Goal: Information Seeking & Learning: Check status

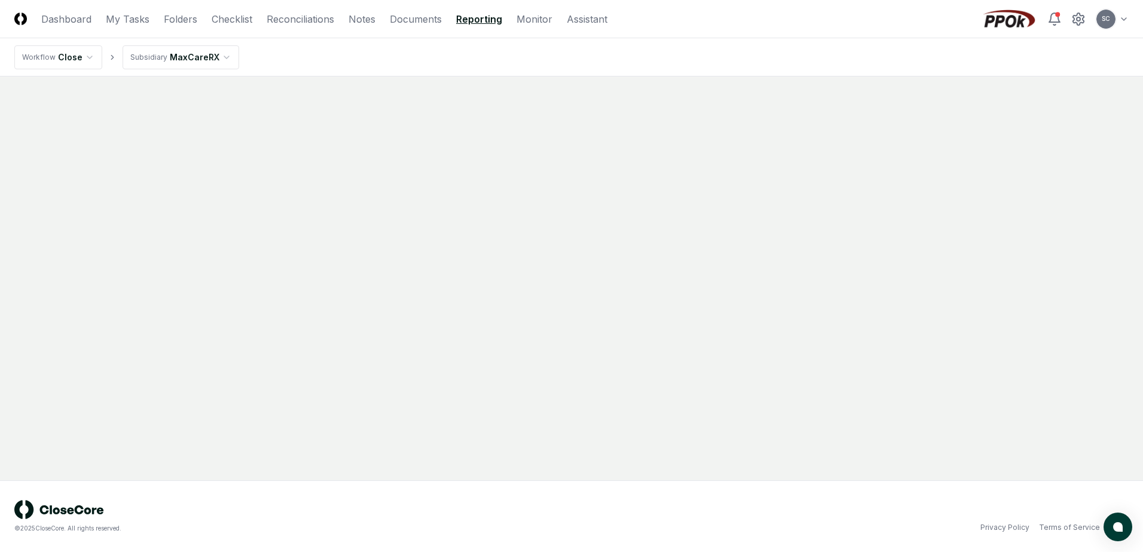
click at [479, 19] on link "Reporting" at bounding box center [479, 19] width 46 height 14
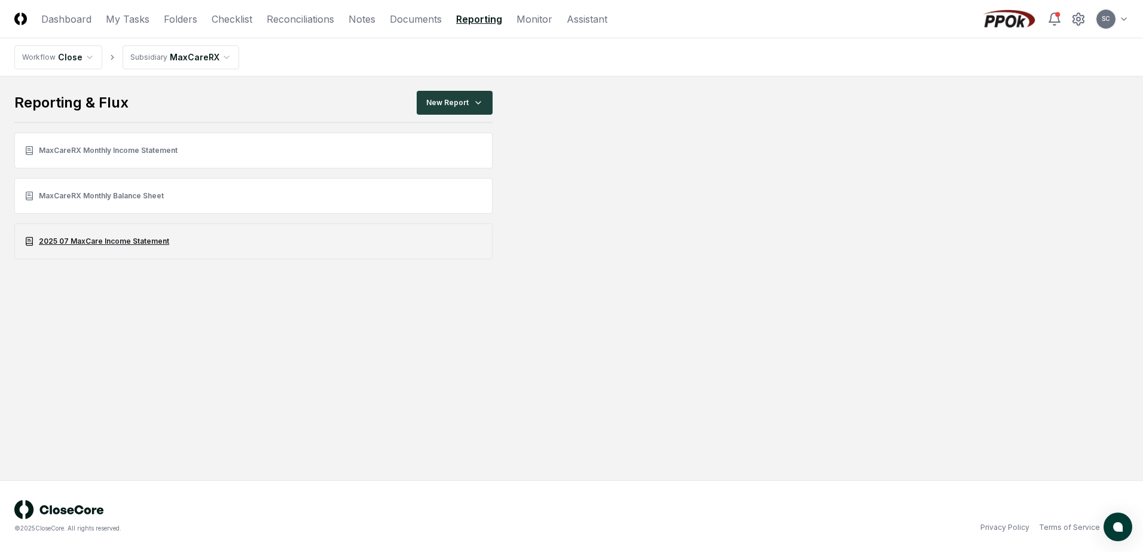
click at [94, 241] on link "2025 07 MaxCare Income Statement" at bounding box center [253, 242] width 478 height 36
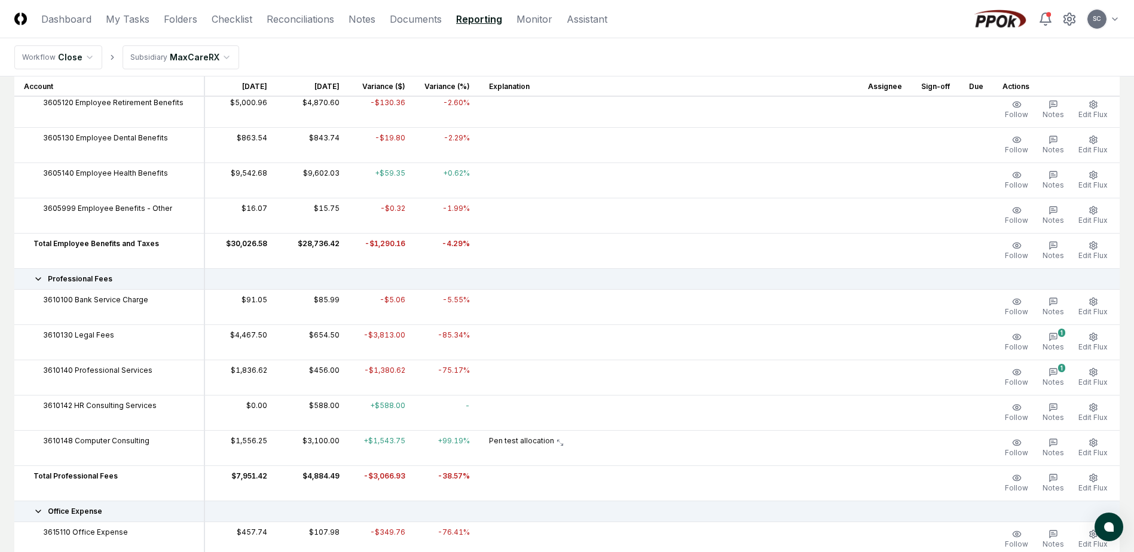
scroll to position [2092, 0]
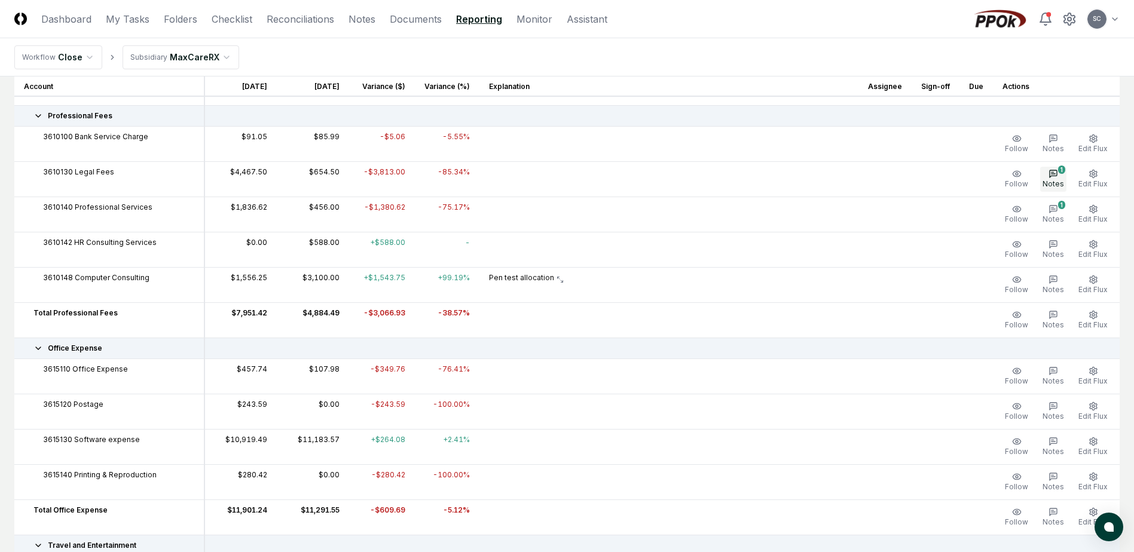
click at [1059, 173] on button "1 Notes" at bounding box center [1053, 179] width 26 height 25
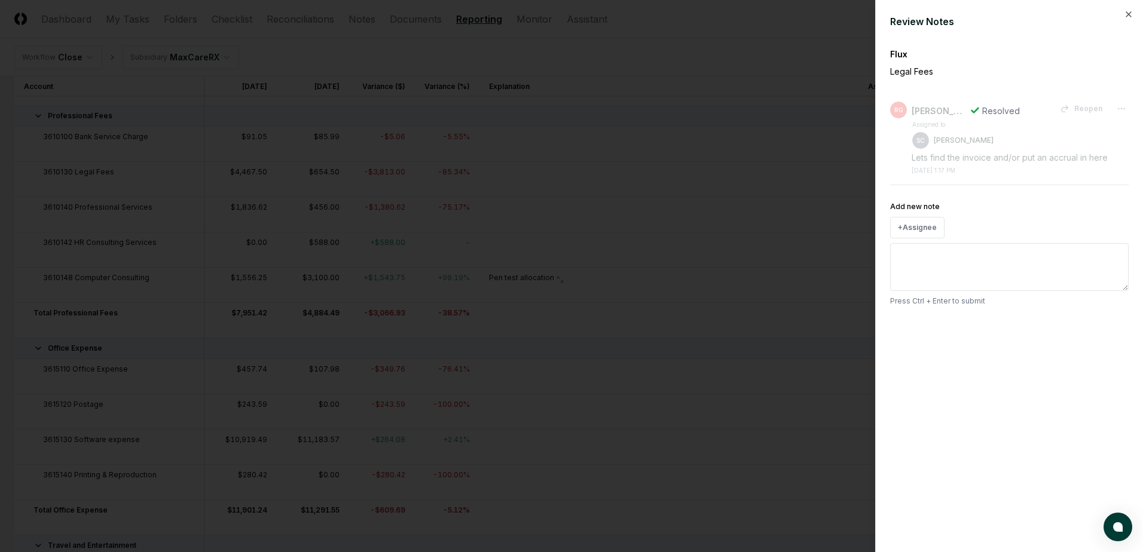
click at [744, 65] on div at bounding box center [571, 276] width 1143 height 552
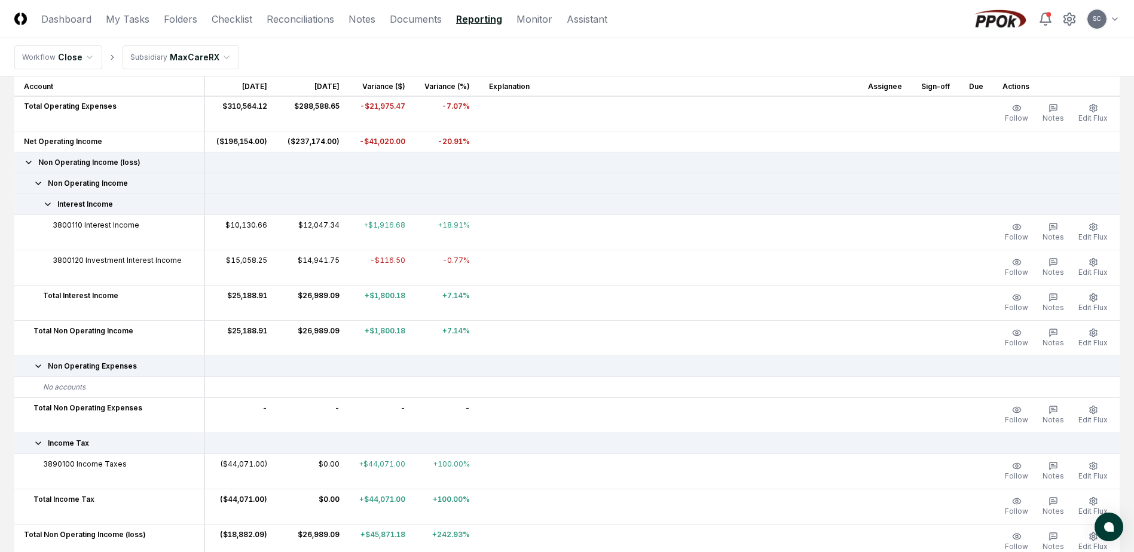
scroll to position [3717, 0]
